Goal: Information Seeking & Learning: Learn about a topic

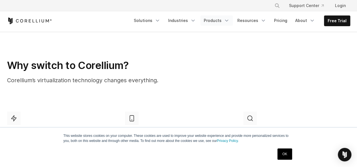
scroll to position [226, 0]
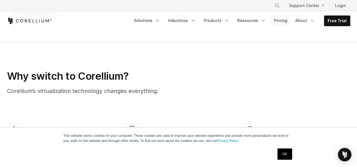
click at [282, 23] on link "Pricing" at bounding box center [281, 21] width 20 height 10
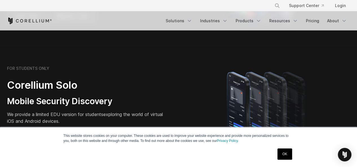
scroll to position [370, 0]
click at [288, 157] on link "OK" at bounding box center [285, 154] width 14 height 11
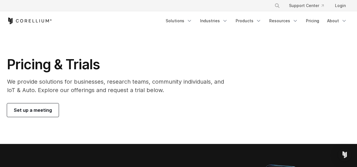
scroll to position [0, 0]
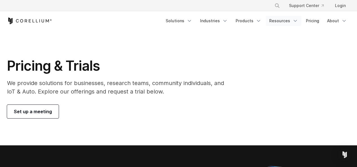
click at [289, 22] on link "Resources" at bounding box center [284, 21] width 36 height 10
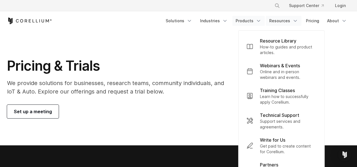
click at [248, 21] on link "Products" at bounding box center [248, 21] width 32 height 10
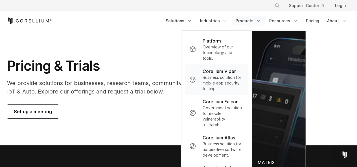
click at [232, 77] on p "Business solution for mobile app security testing." at bounding box center [223, 83] width 41 height 17
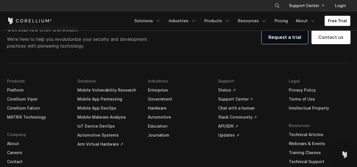
scroll to position [1692, 0]
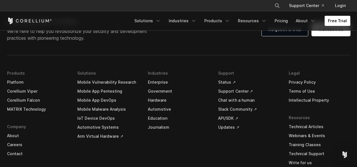
click at [102, 100] on link "Mobile App DevOps" at bounding box center [108, 100] width 62 height 9
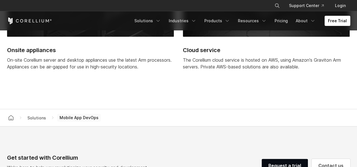
scroll to position [1710, 0]
